Goal: Task Accomplishment & Management: Manage account settings

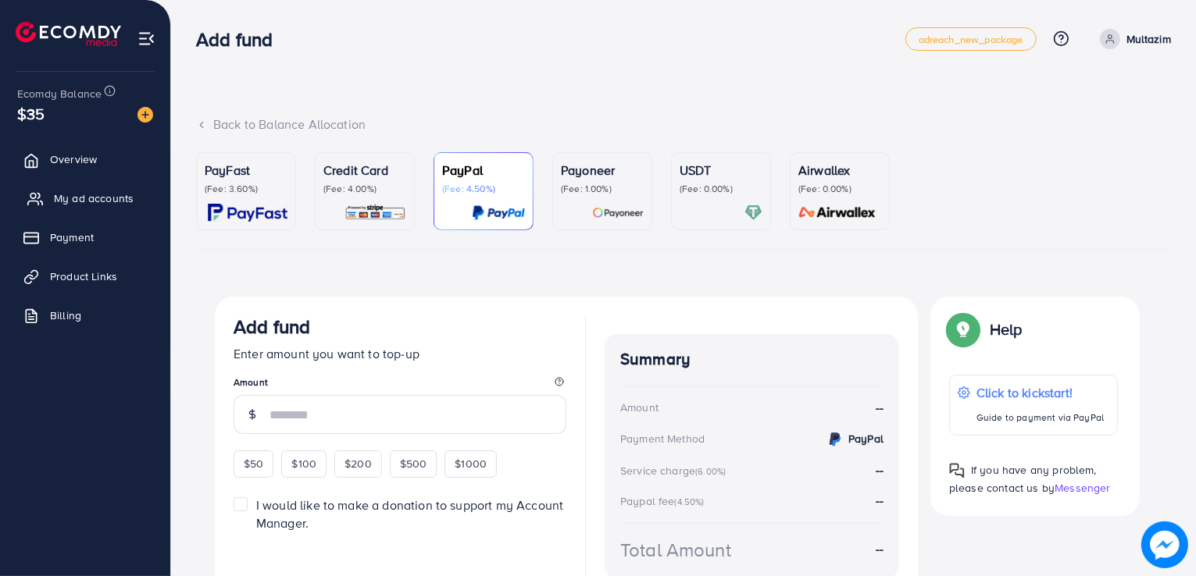
click at [128, 209] on link "My ad accounts" at bounding box center [85, 198] width 147 height 31
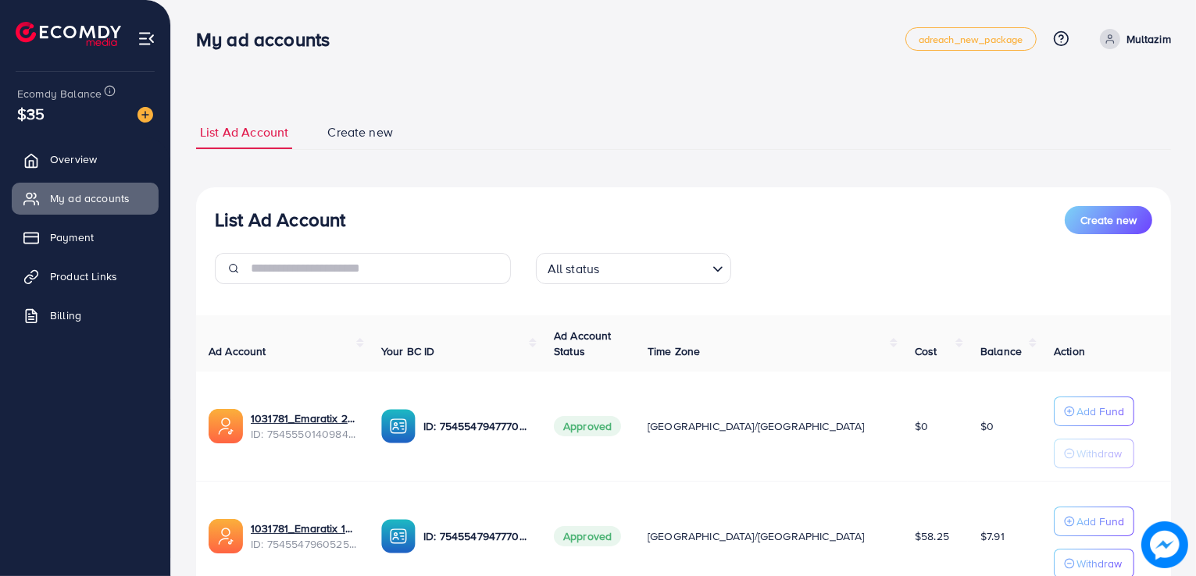
scroll to position [127, 0]
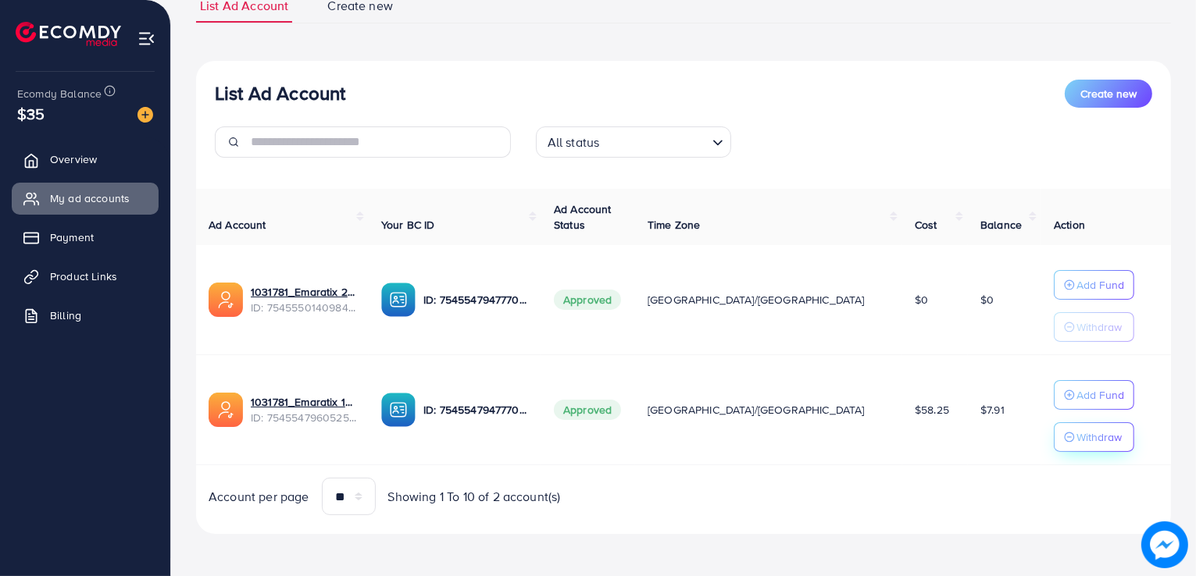
click at [1076, 441] on p "Withdraw" at bounding box center [1098, 437] width 45 height 19
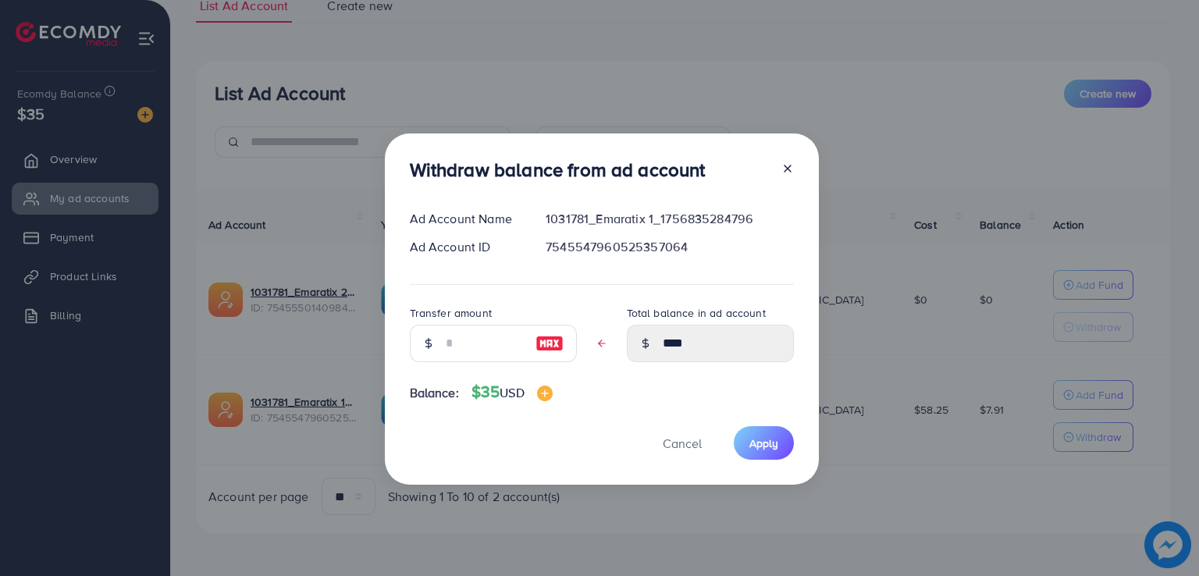
click at [962, 333] on div "Withdraw balance from ad account Ad Account Name 1031781_Emaratix 1_17568352847…" at bounding box center [599, 288] width 1199 height 576
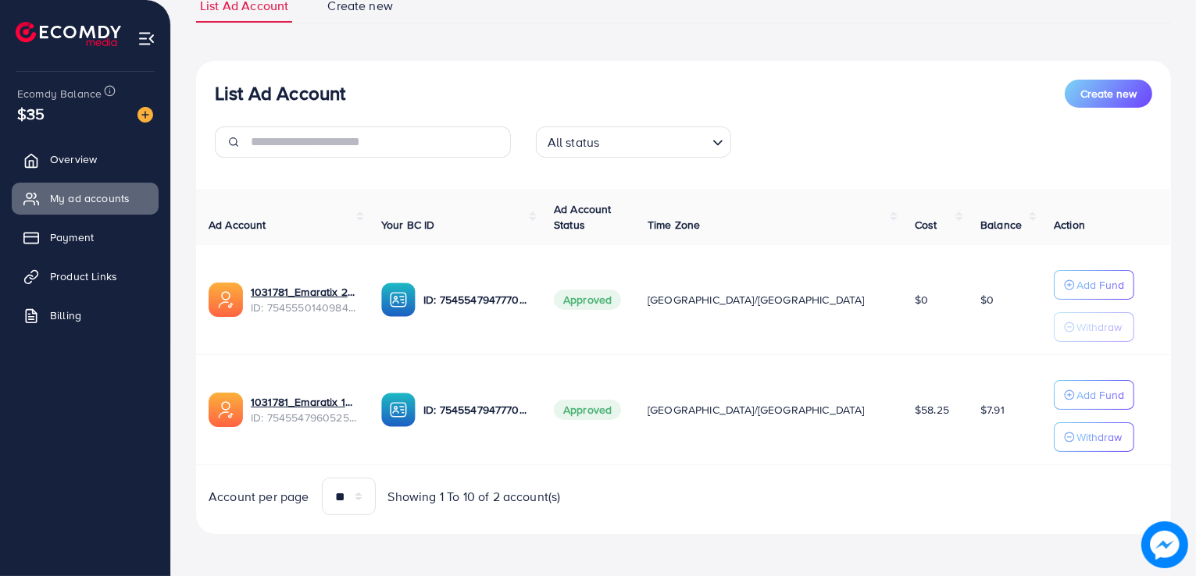
click at [1075, 451] on td "Add Fund Withdraw" at bounding box center [1106, 410] width 130 height 110
click at [1076, 443] on p "Withdraw" at bounding box center [1098, 437] width 45 height 19
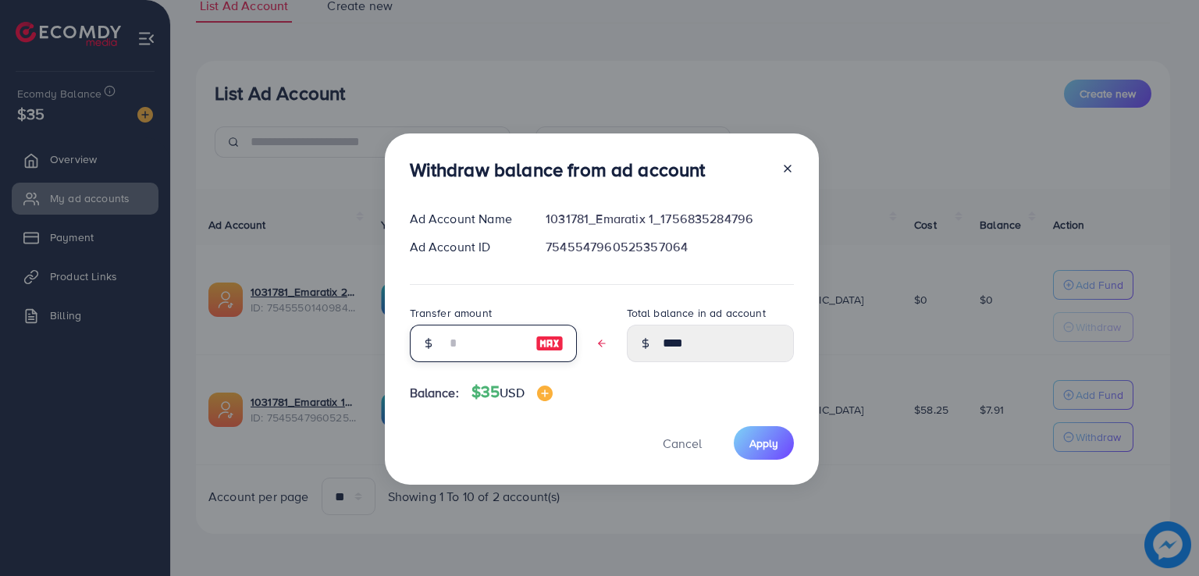
click at [500, 357] on input "text" at bounding box center [485, 343] width 78 height 37
type input "*"
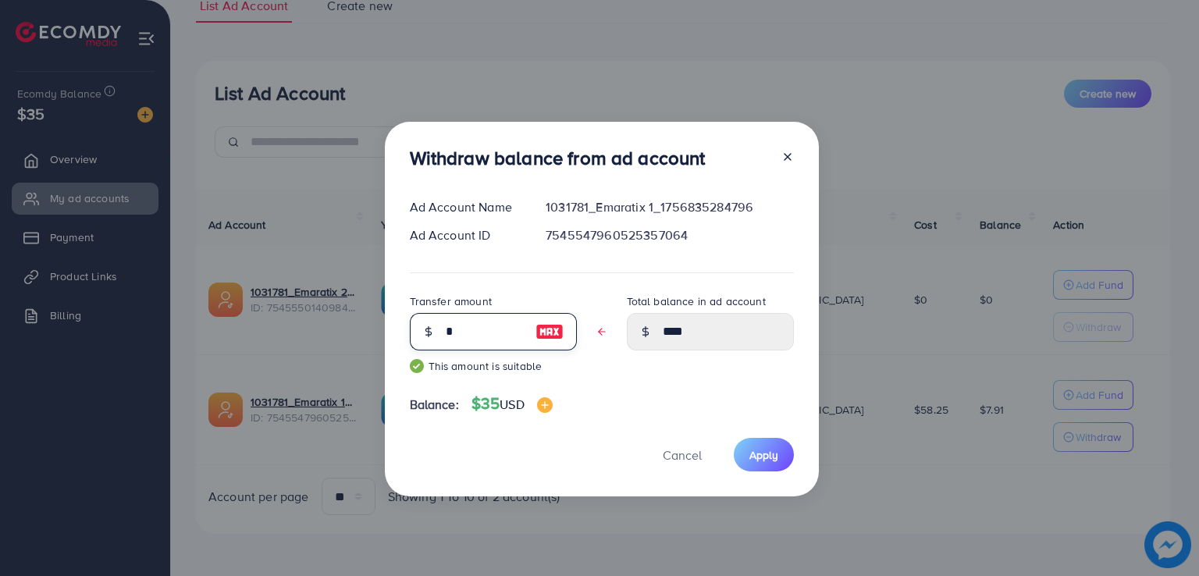
type input "****"
type input "*"
click at [746, 455] on button "Apply" at bounding box center [764, 455] width 60 height 34
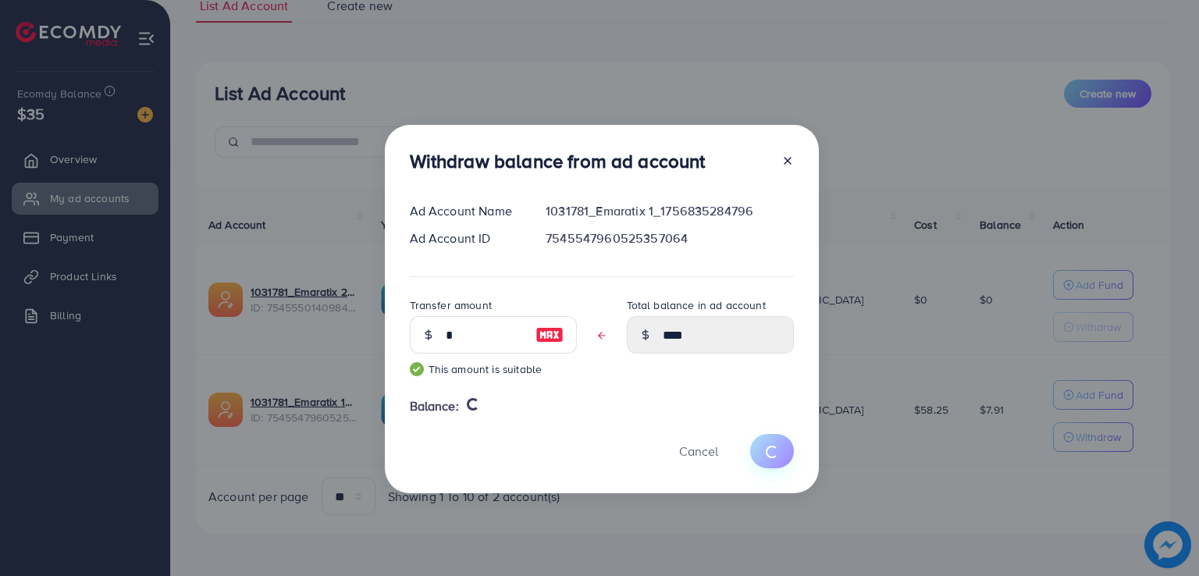
type input "****"
